Goal: Information Seeking & Learning: Check status

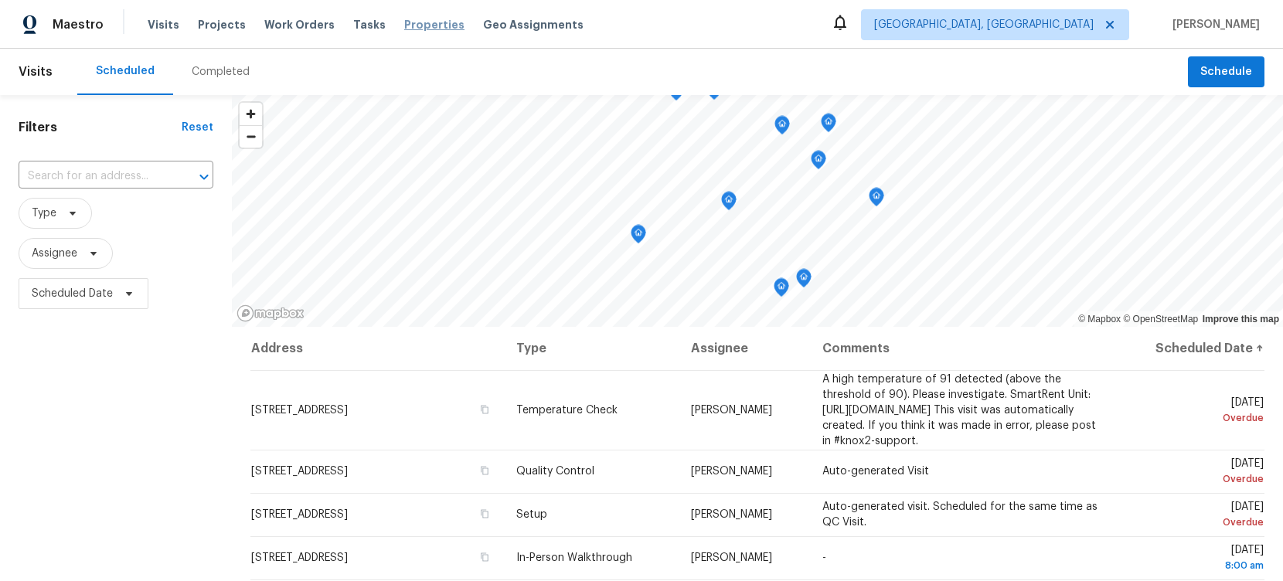
click at [418, 31] on span "Properties" at bounding box center [434, 24] width 60 height 15
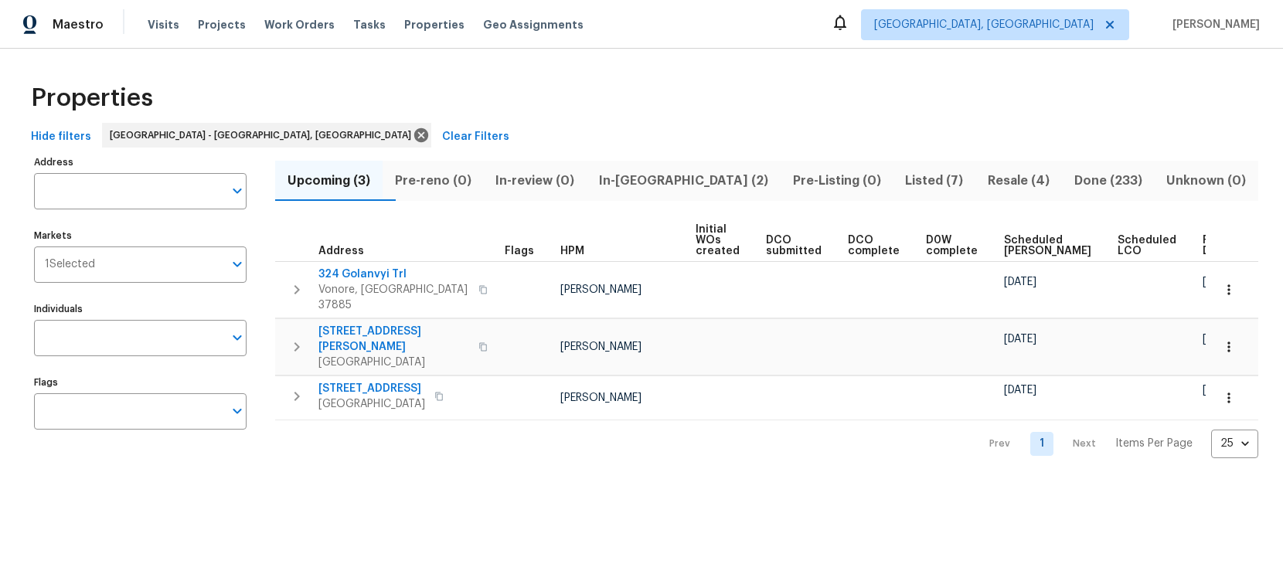
click at [688, 175] on span "In-reno (2)" at bounding box center [684, 181] width 176 height 22
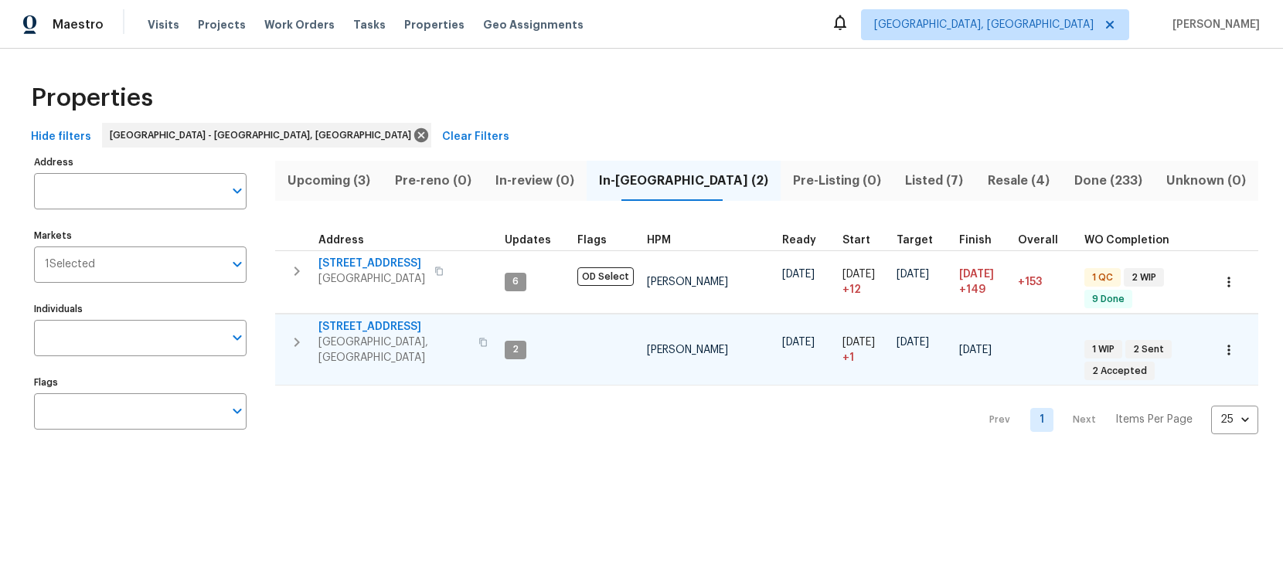
click at [363, 322] on span "4228 Miracle Ln" at bounding box center [394, 326] width 151 height 15
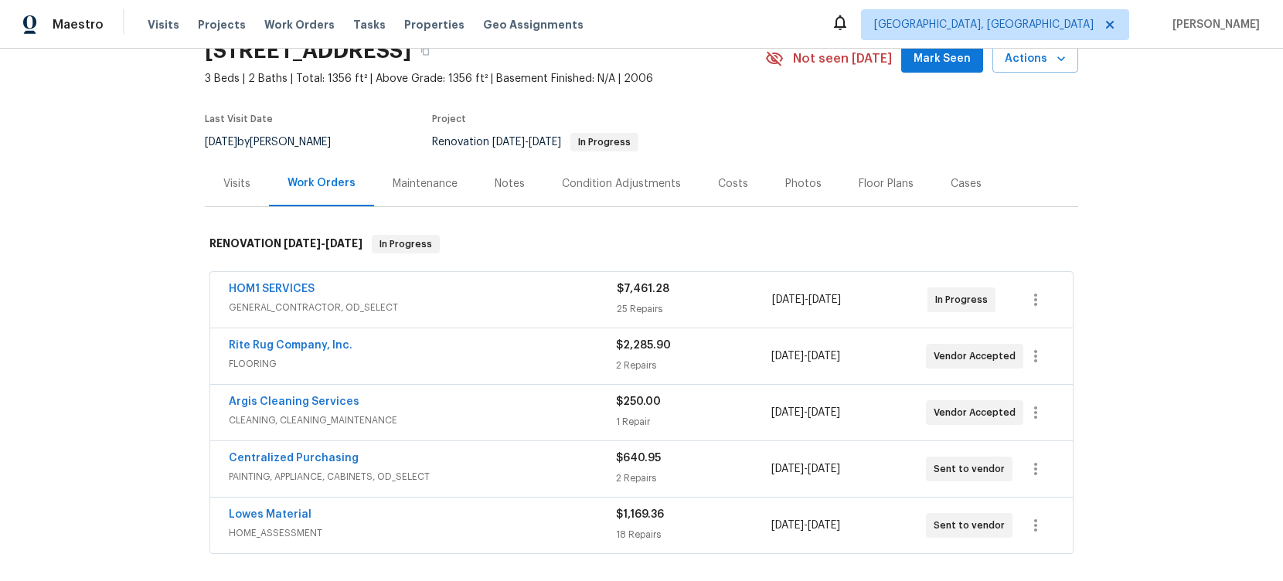
scroll to position [76, 0]
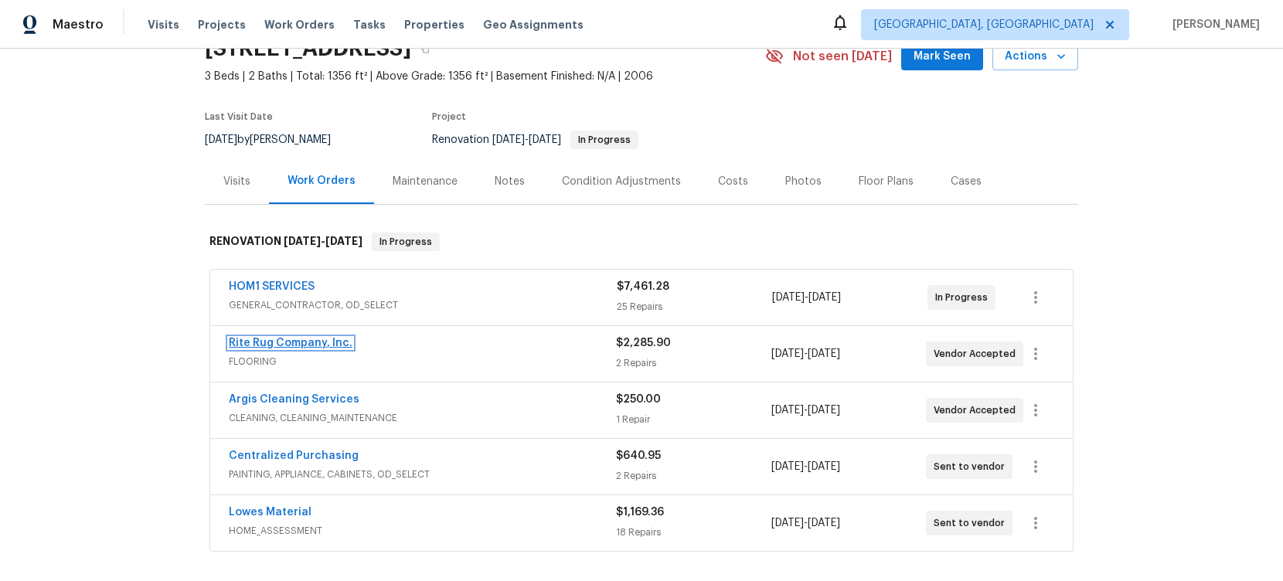
click at [300, 339] on link "Rite Rug Company, Inc." at bounding box center [291, 343] width 124 height 11
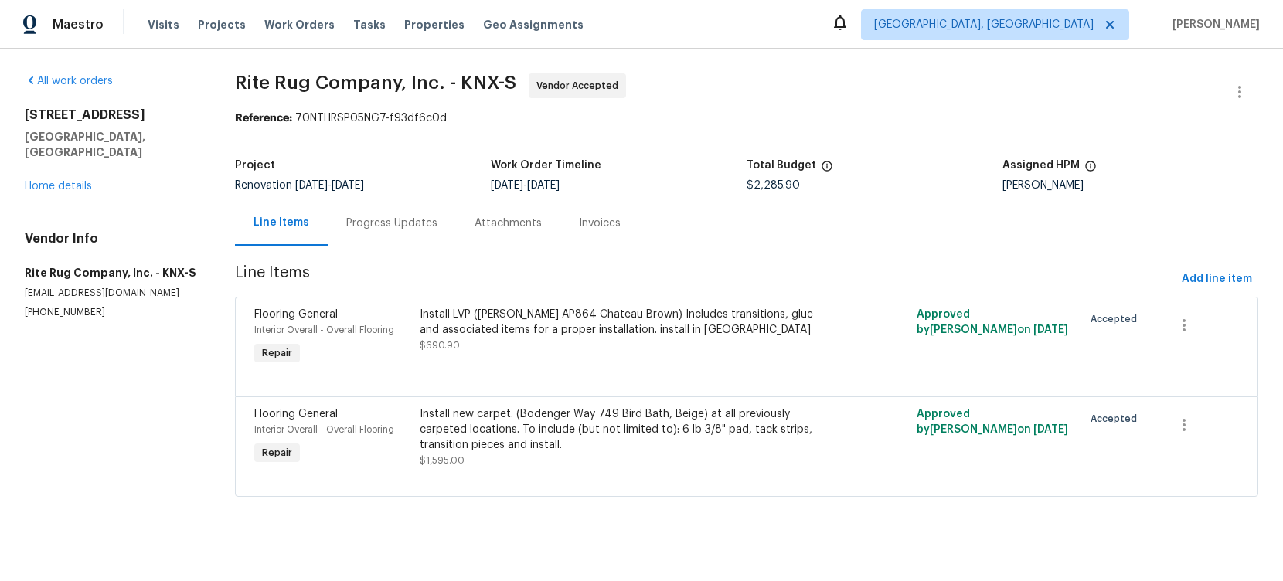
click at [412, 227] on div "Progress Updates" at bounding box center [391, 223] width 91 height 15
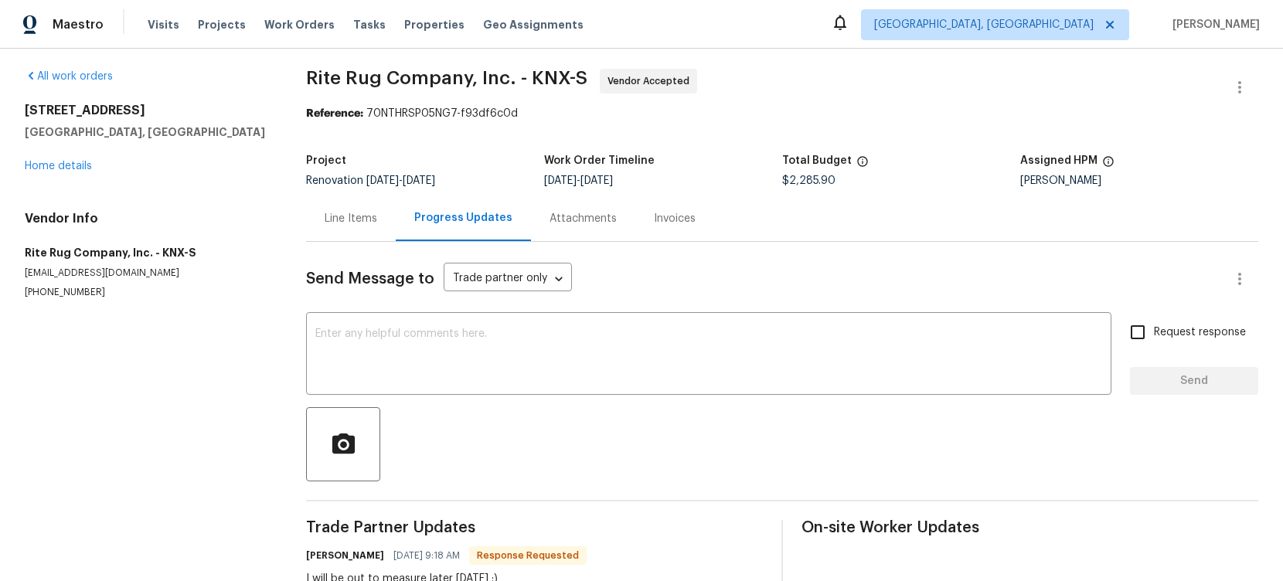
scroll to position [2, 0]
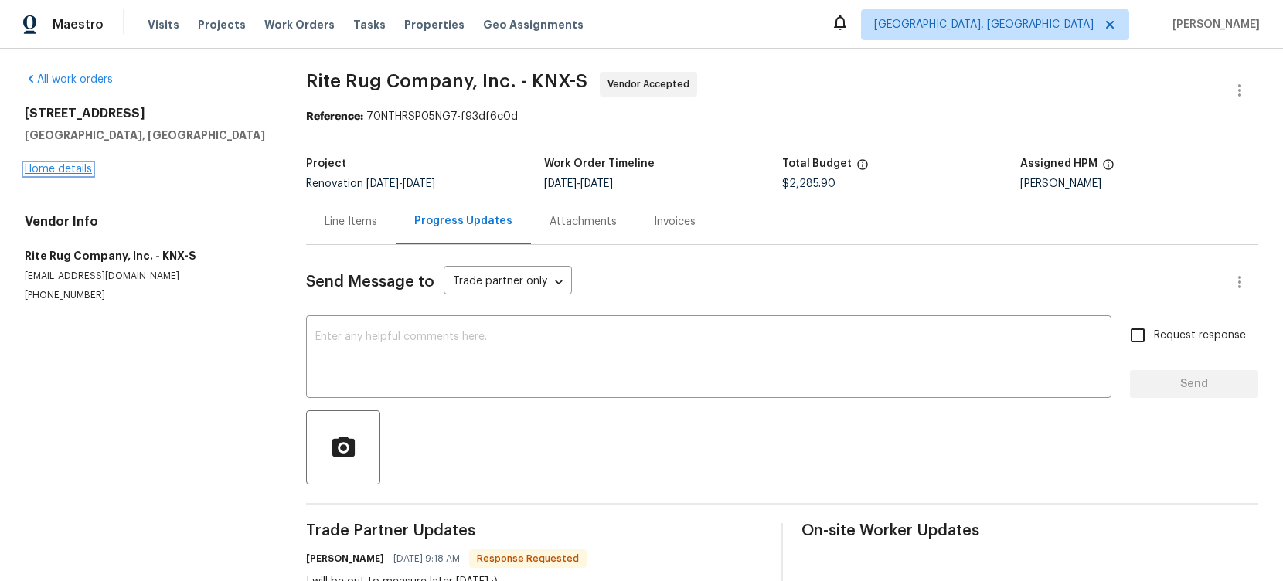
click at [77, 164] on link "Home details" at bounding box center [58, 169] width 67 height 11
